Goal: Information Seeking & Learning: Find specific fact

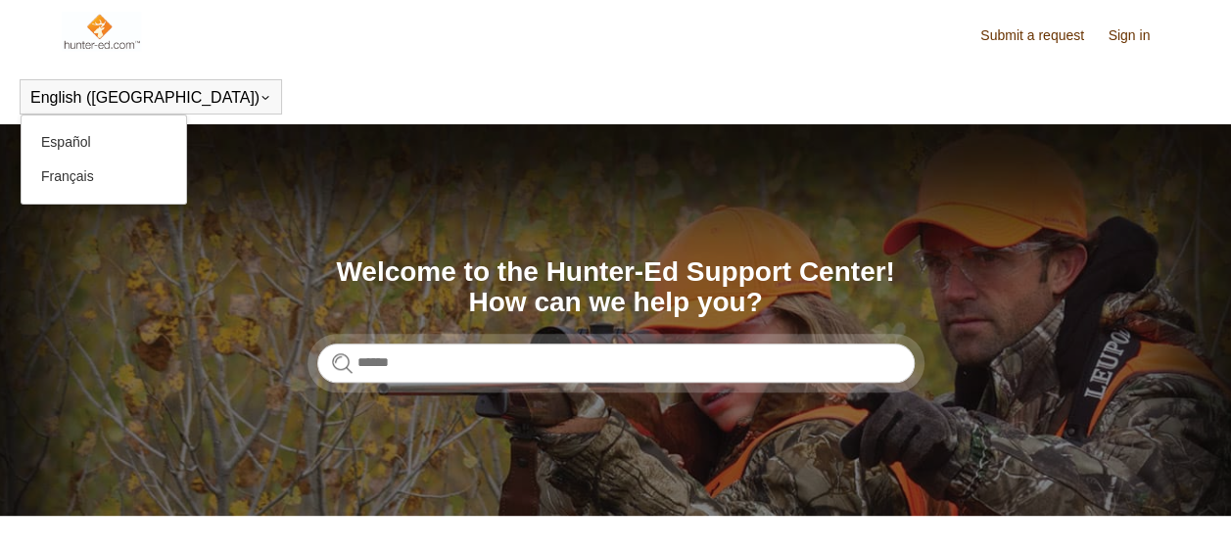
drag, startPoint x: 0, startPoint y: 0, endPoint x: 135, endPoint y: 96, distance: 165.7
click at [135, 96] on div "English (US) Español Français" at bounding box center [151, 96] width 262 height 35
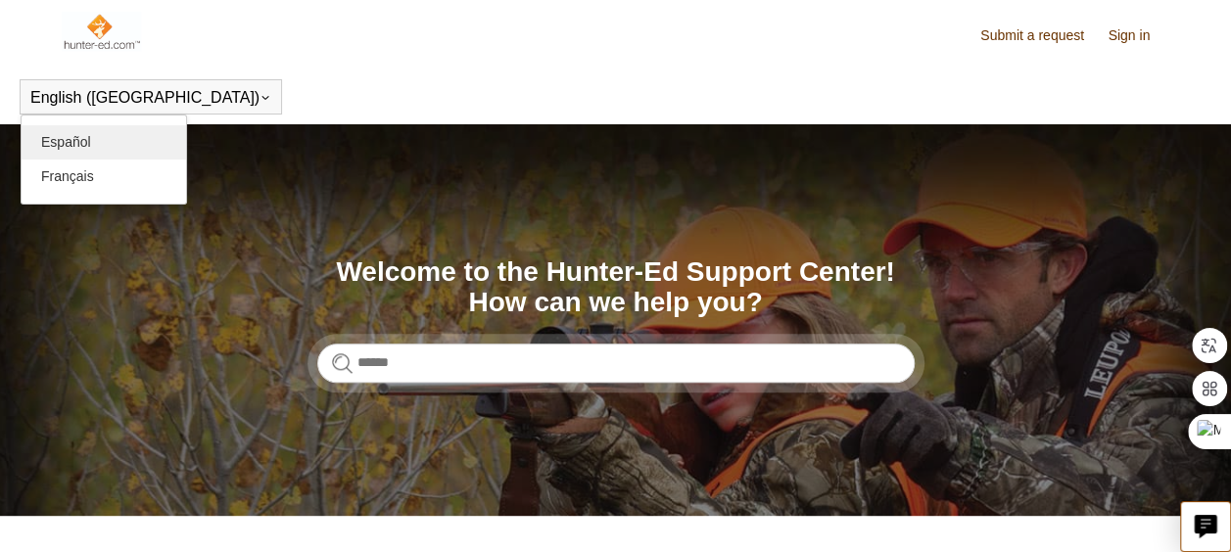
click at [95, 134] on link "Español" at bounding box center [104, 142] width 164 height 34
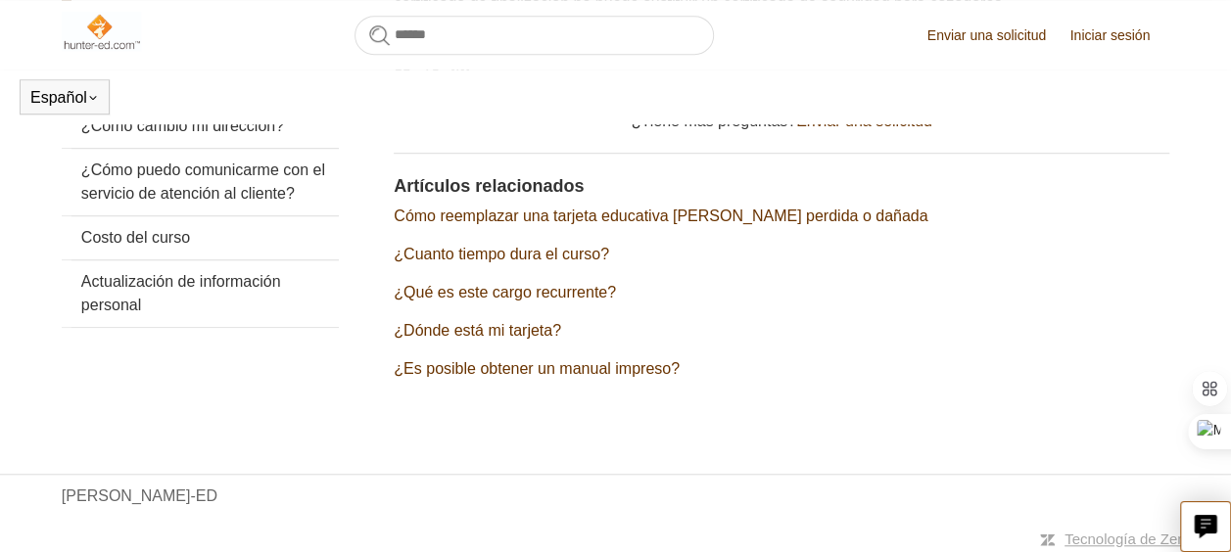
scroll to position [593, 0]
click at [559, 367] on link "¿Es posible obtener un manual impreso?" at bounding box center [537, 366] width 286 height 17
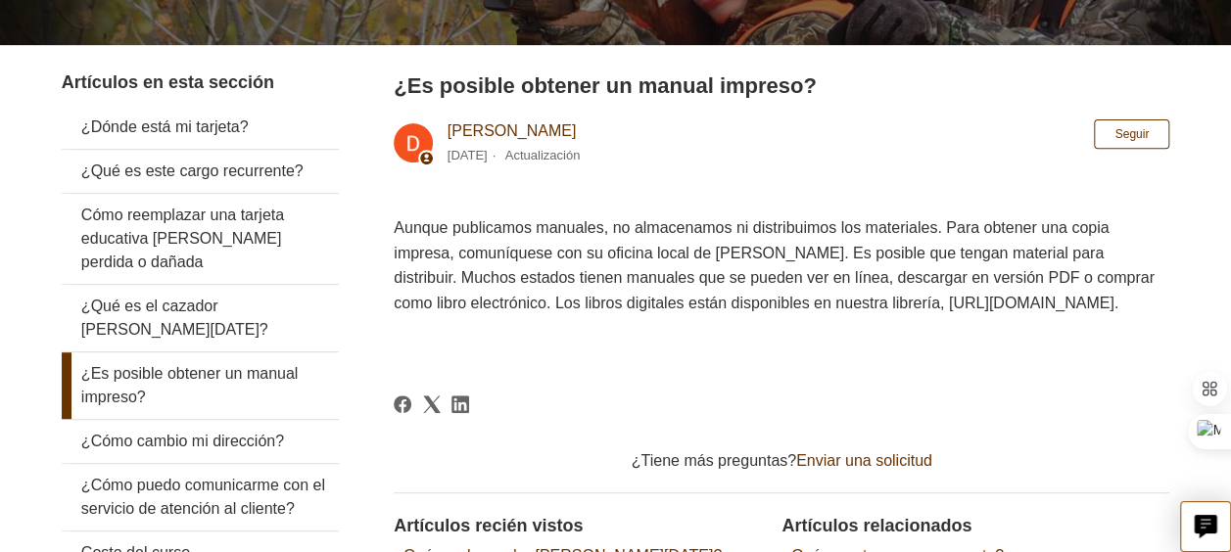
scroll to position [338, 0]
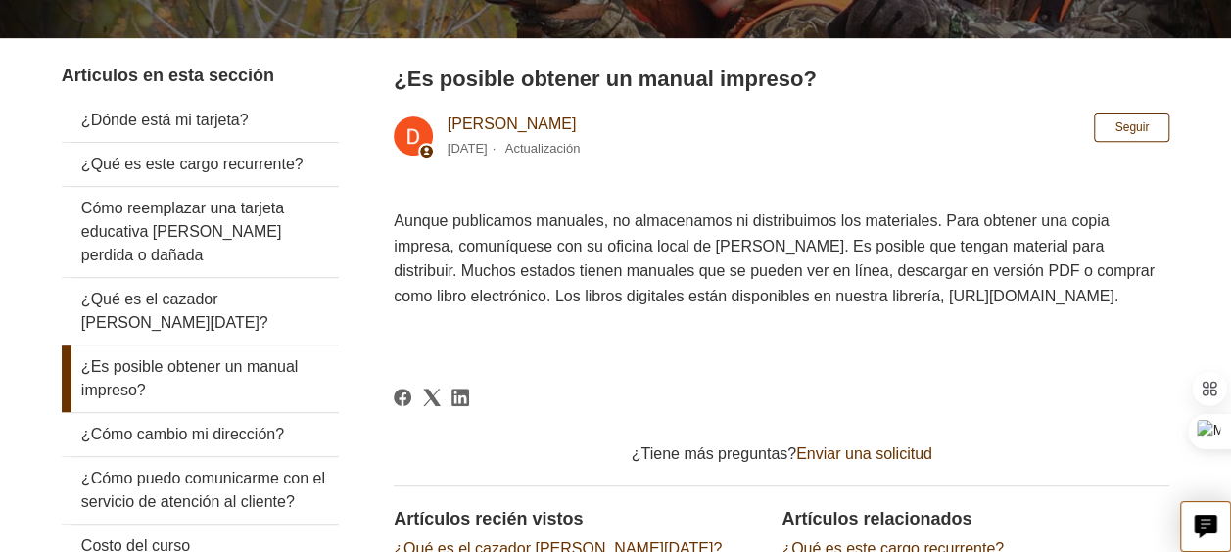
drag, startPoint x: 396, startPoint y: 321, endPoint x: 651, endPoint y: 327, distance: 255.6
click at [651, 308] on p "Aunque publicamos manuales, no almacenamos ni distribuimos los materiales. Para…" at bounding box center [781, 259] width 775 height 100
copy p "[URL][DOMAIN_NAME]."
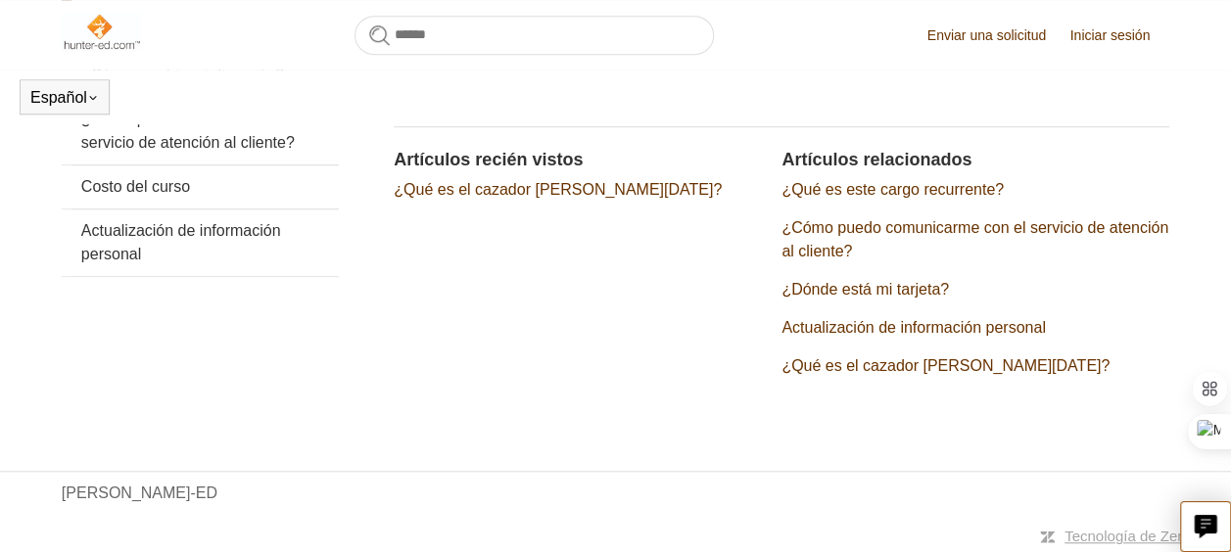
scroll to position [229, 0]
